Goal: Check status: Check status

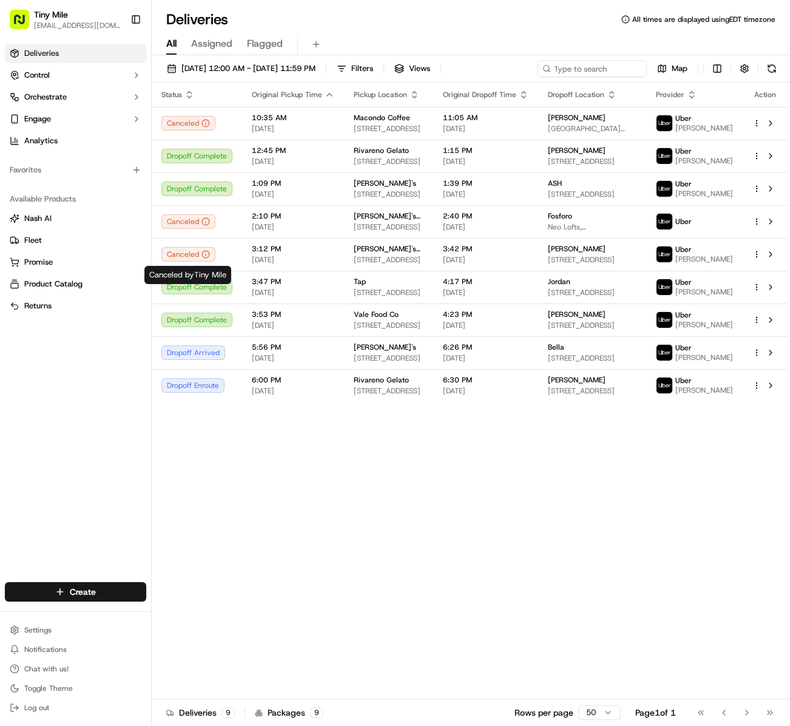
drag, startPoint x: 430, startPoint y: 512, endPoint x: 138, endPoint y: 147, distance: 467.1
click at [428, 511] on div "Status Original Pickup Time Pickup Location Original Dropoff Time Dropoff Locat…" at bounding box center [470, 391] width 636 height 616
